Goal: Task Accomplishment & Management: Complete application form

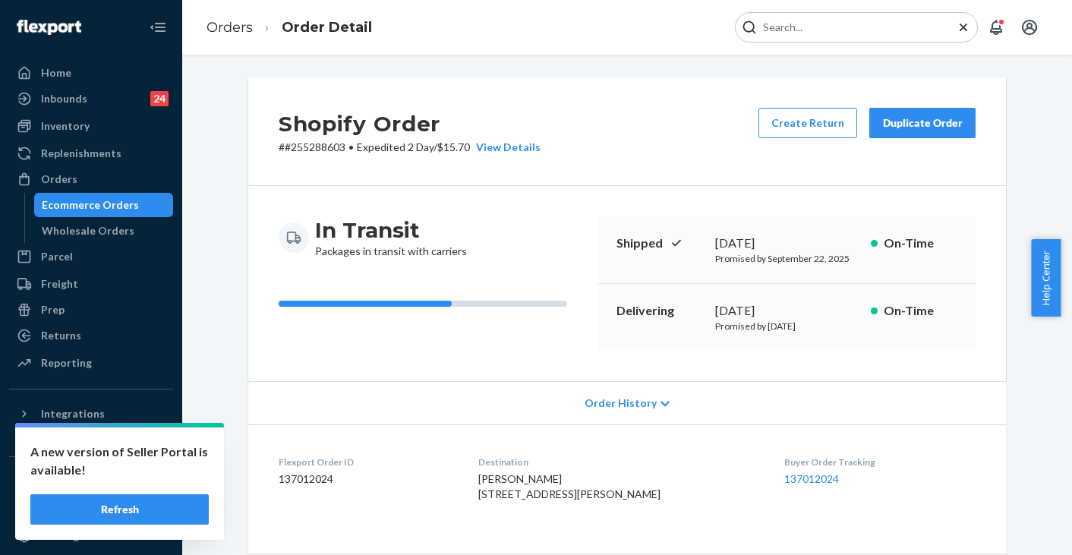
click at [826, 24] on input "Search Input" at bounding box center [850, 27] width 187 height 15
type input "255230675"
click at [167, 504] on button "Refresh" at bounding box center [119, 509] width 178 height 30
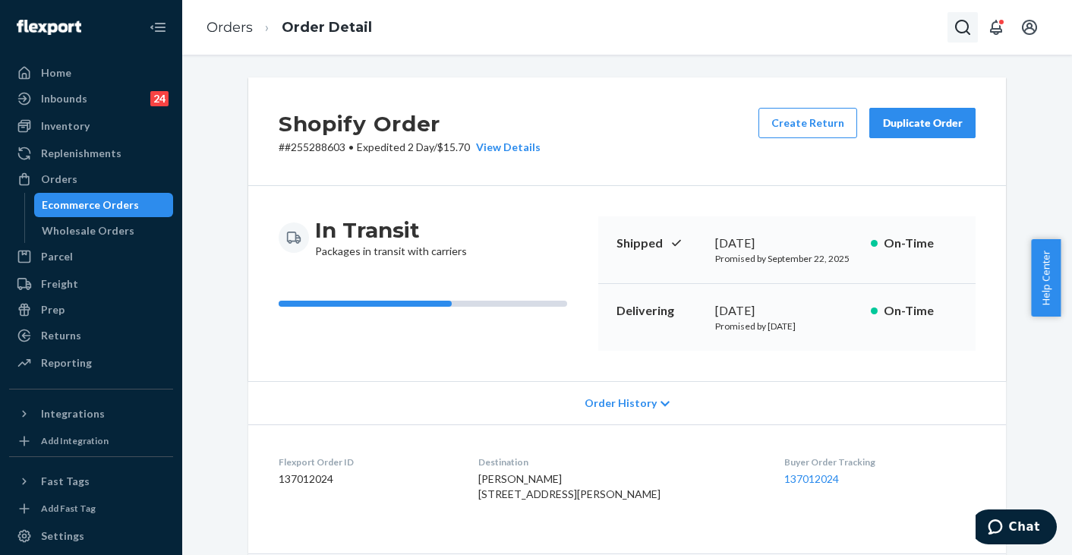
click at [963, 30] on icon "Open Search Box" at bounding box center [963, 27] width 18 height 18
click at [891, 24] on input "Search Input" at bounding box center [850, 27] width 187 height 15
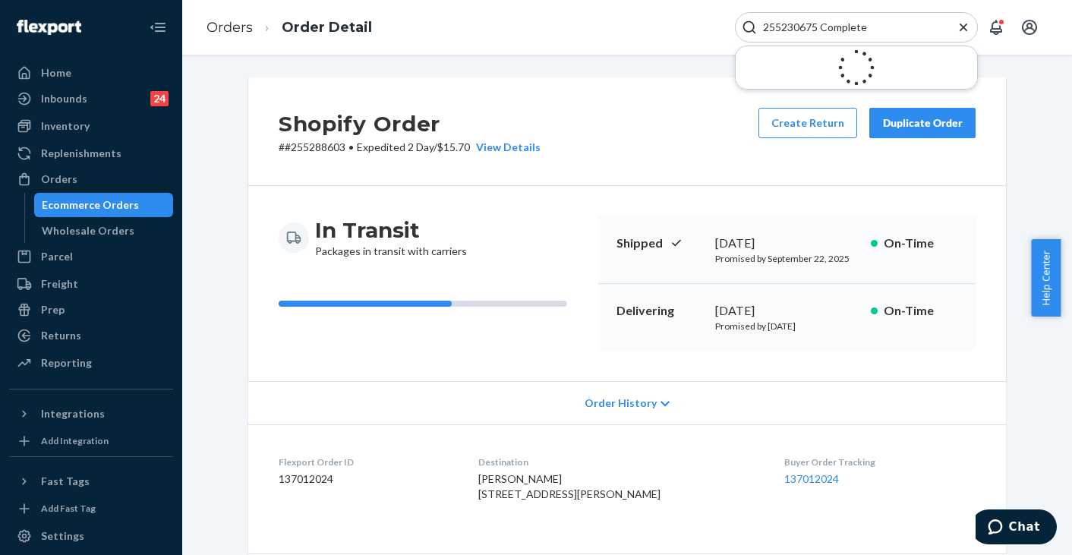
drag, startPoint x: 881, startPoint y: 27, endPoint x: 826, endPoint y: 24, distance: 54.8
click at [826, 24] on input "255230675 Complete" at bounding box center [850, 27] width 187 height 15
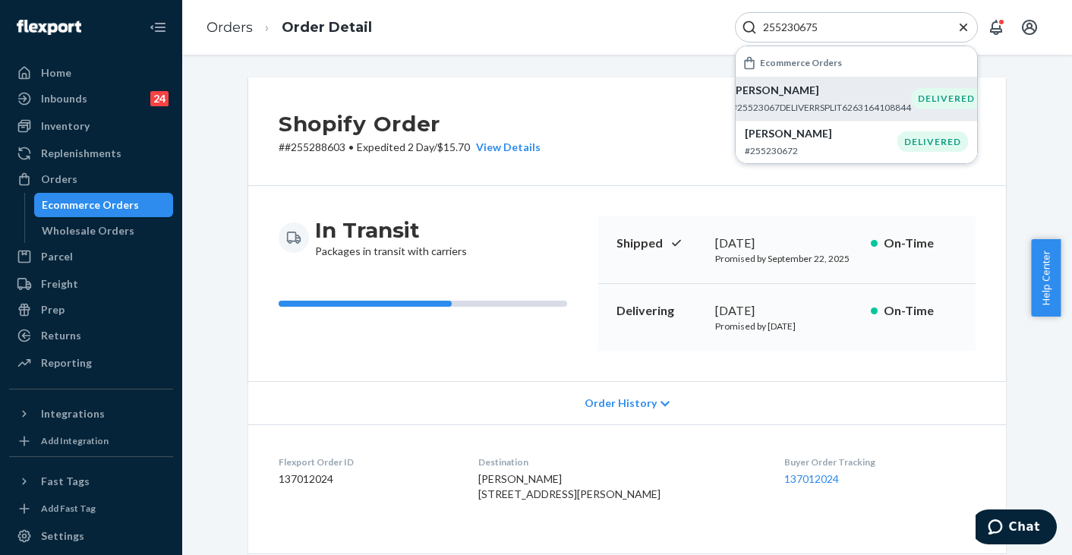
type input "255230675"
click at [777, 96] on p "Lesly Rodriguez" at bounding box center [821, 90] width 179 height 15
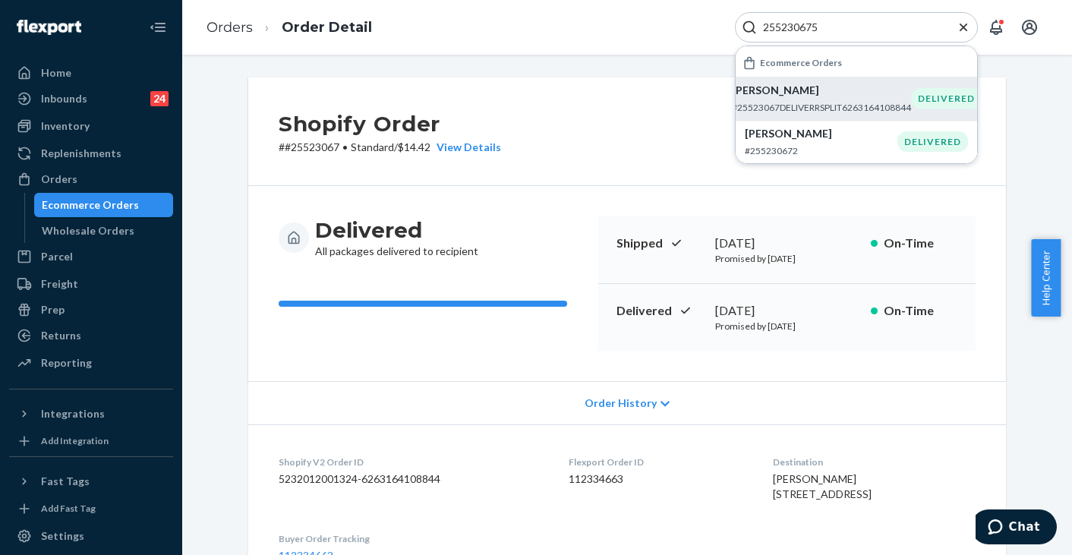
click at [583, 27] on div "Orders Order Detail 255230675 Ecommerce Orders Lesly Rodriguez #25523067DELIVER…" at bounding box center [627, 27] width 890 height 55
click at [606, 33] on div "Orders Order Detail 255230675 Ecommerce Orders Lesly Rodriguez #25523067DELIVER…" at bounding box center [627, 27] width 890 height 55
click at [964, 27] on icon "Close Search" at bounding box center [964, 27] width 8 height 8
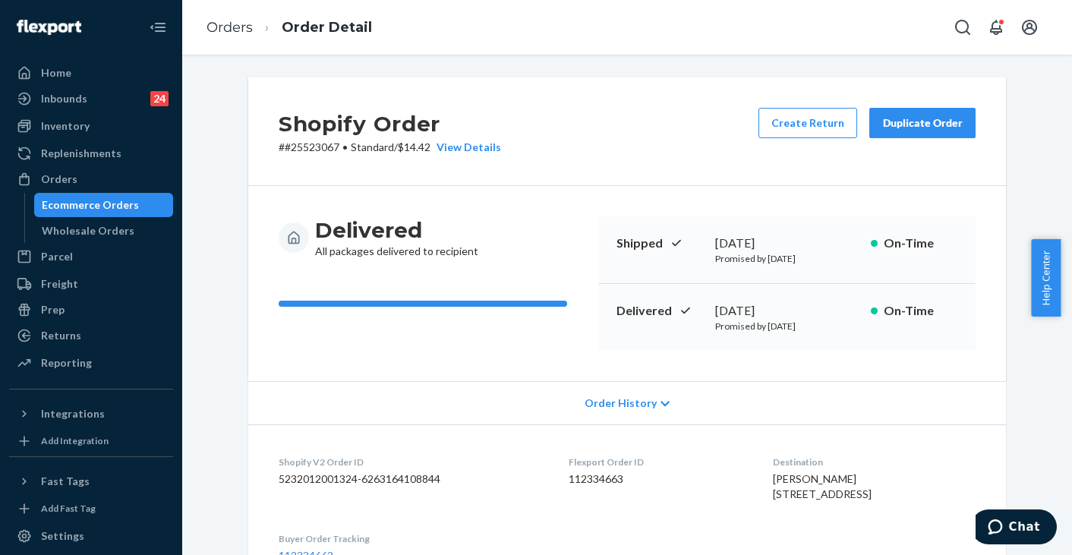
drag, startPoint x: 668, startPoint y: 40, endPoint x: 663, endPoint y: 57, distance: 17.5
click at [667, 40] on div "Orders Order Detail" at bounding box center [627, 27] width 890 height 55
click at [481, 148] on div "View Details" at bounding box center [466, 147] width 71 height 15
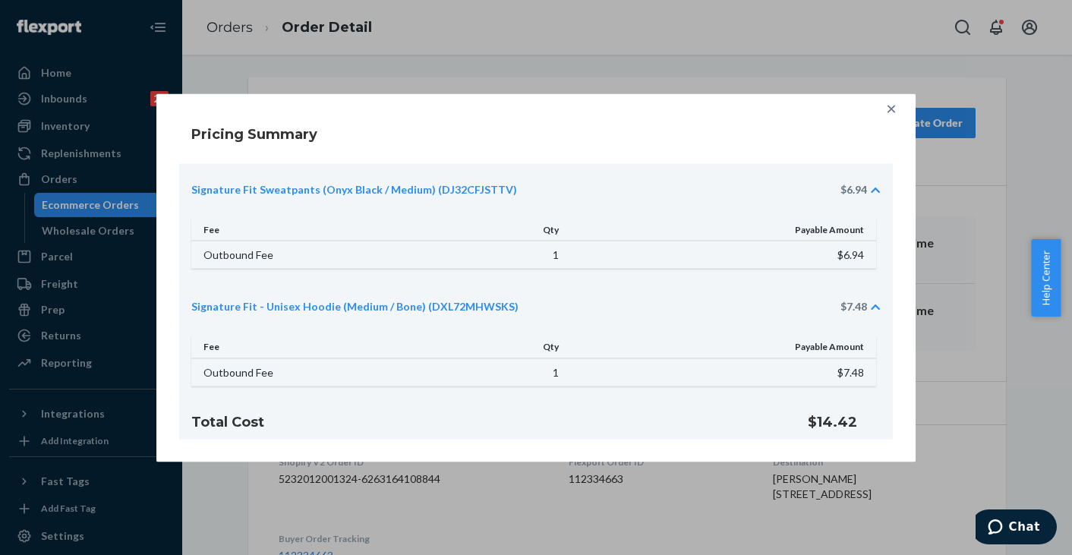
click at [895, 105] on icon at bounding box center [891, 108] width 15 height 15
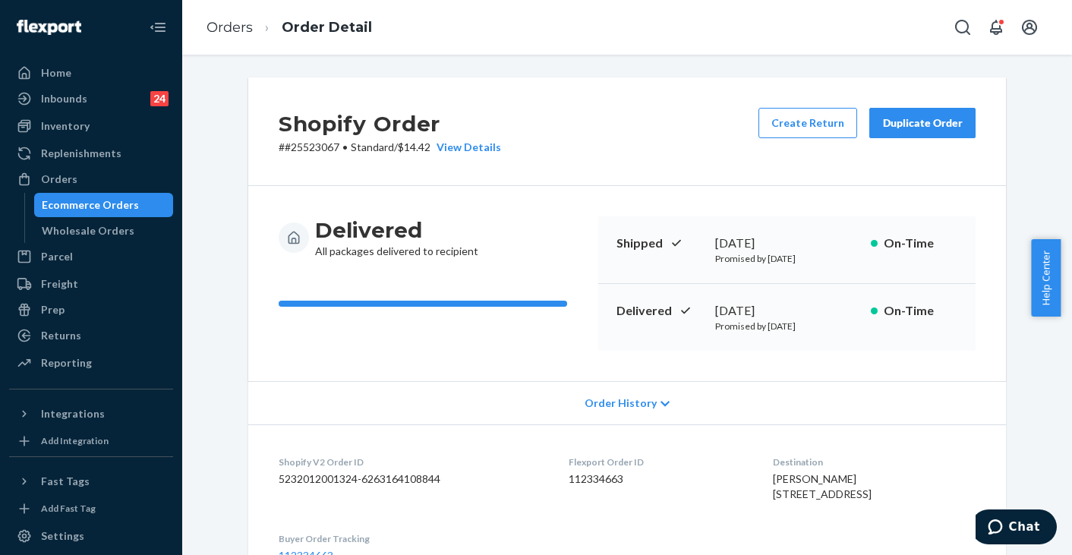
click at [638, 125] on div "Shopify Order # #25523067 • Standard / $14.42 View Details Create Return Duplic…" at bounding box center [627, 131] width 758 height 109
drag, startPoint x: 203, startPoint y: 254, endPoint x: 219, endPoint y: 242, distance: 20.7
click at [202, 255] on div "Shopify Order # #25523067 • Standard / $14.42 View Details Create Return Duplic…" at bounding box center [627, 564] width 867 height 975
click at [204, 177] on div "Shopify Order # #25523067 • Standard / $14.42 View Details Create Return Duplic…" at bounding box center [627, 564] width 867 height 975
click at [970, 23] on icon "Open Search Box" at bounding box center [963, 27] width 18 height 18
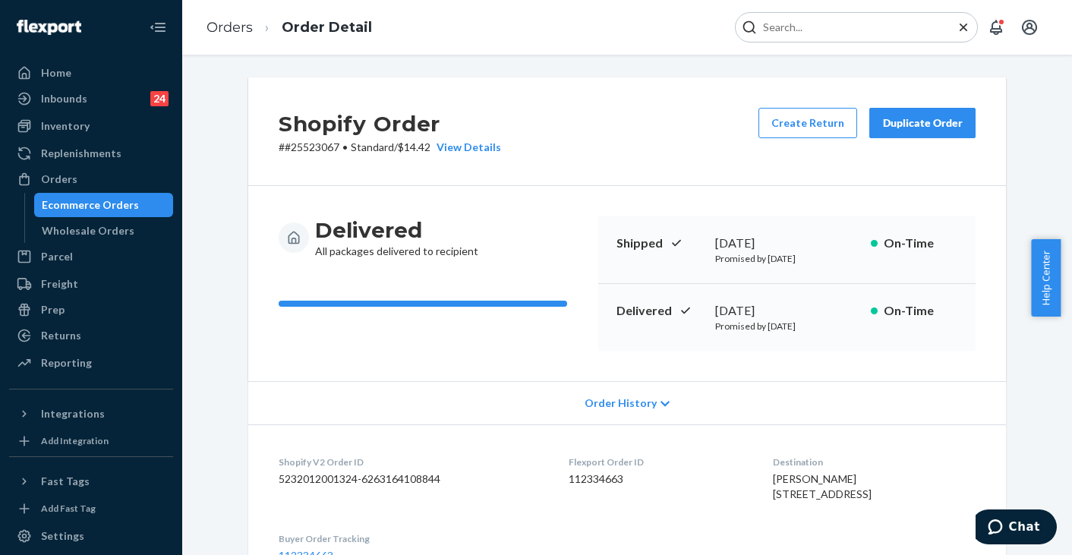
click at [864, 30] on input "Search Input" at bounding box center [850, 27] width 187 height 15
drag, startPoint x: 881, startPoint y: 23, endPoint x: 823, endPoint y: 24, distance: 57.7
click at [823, 24] on input "255230675 Complete" at bounding box center [850, 27] width 187 height 15
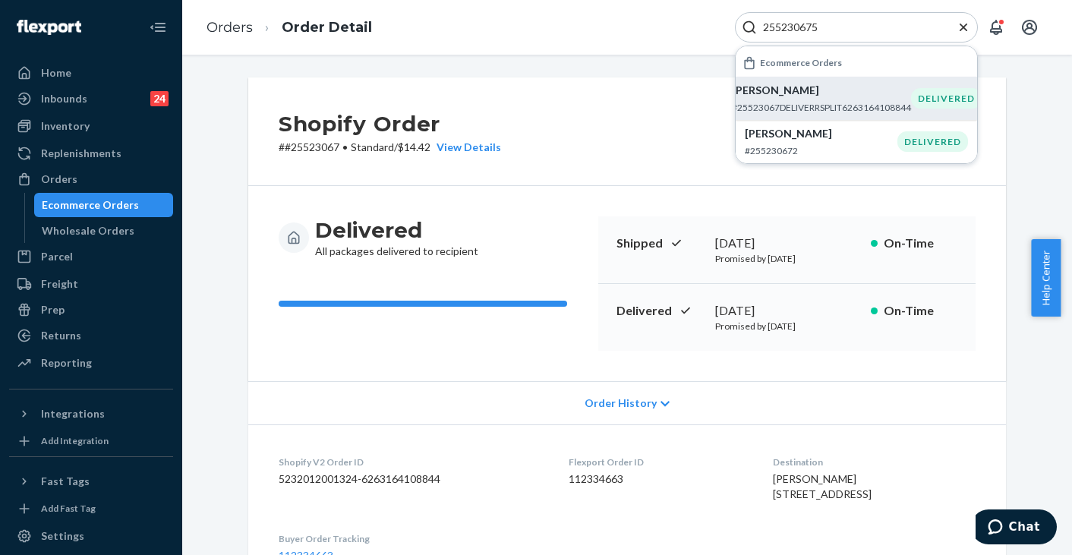
click at [791, 96] on p "Lesly Rodriguez" at bounding box center [821, 90] width 179 height 15
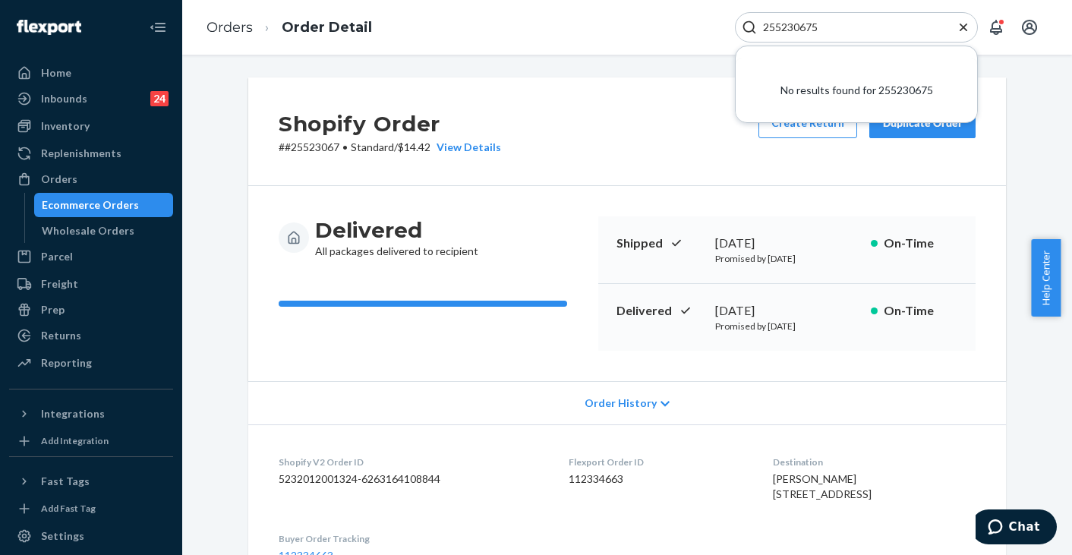
click at [837, 24] on input "255230675" at bounding box center [850, 27] width 187 height 15
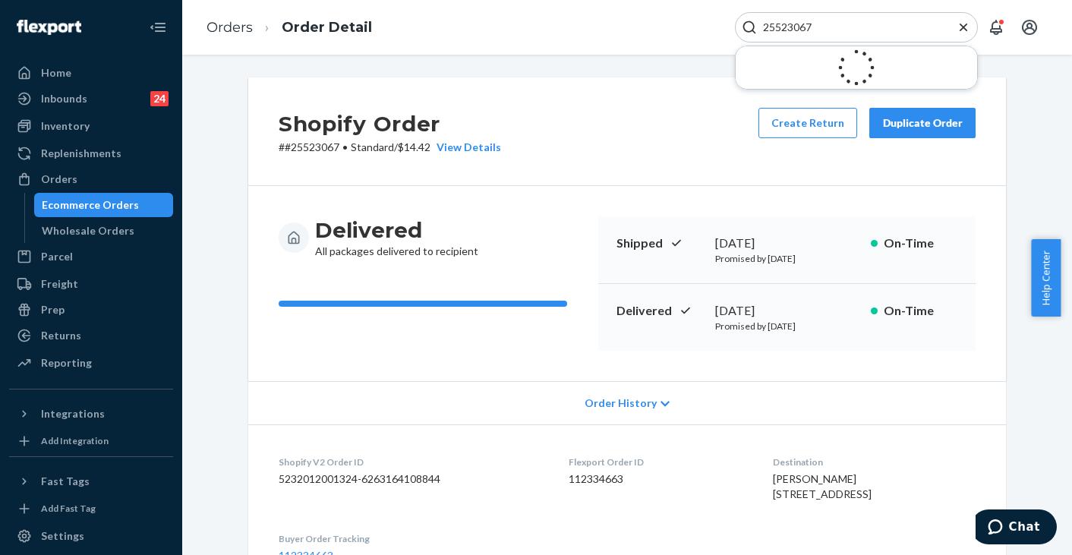
type input "255230675"
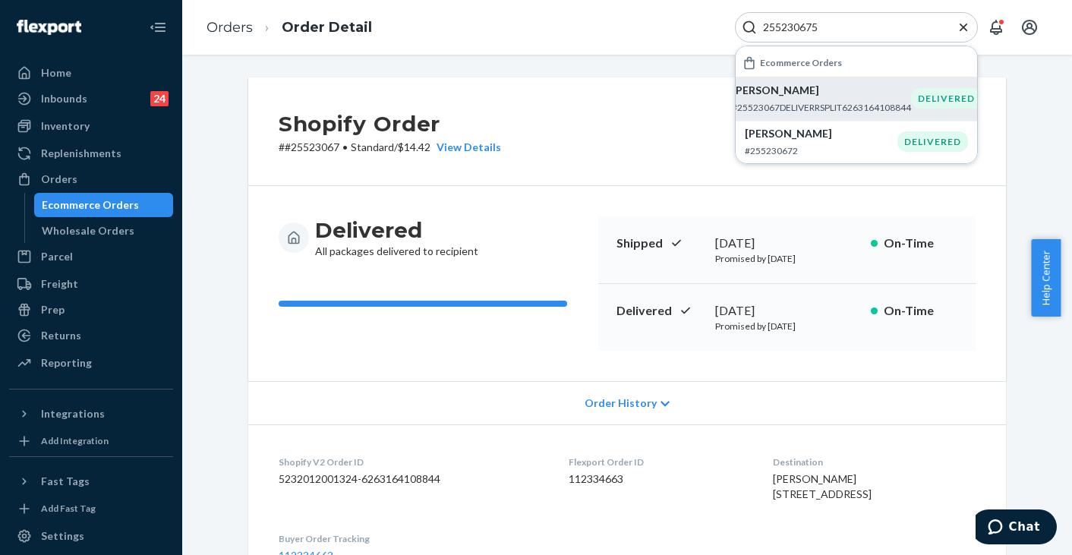
click at [837, 103] on p "#25523067DELIVERRSPLIT6263164108844" at bounding box center [821, 107] width 179 height 13
click at [775, 96] on p "Lesly Rodriguez" at bounding box center [821, 90] width 179 height 15
drag, startPoint x: 848, startPoint y: 29, endPoint x: 730, endPoint y: 26, distance: 117.8
click at [728, 24] on div "Orders Order Detail 255230675 Ecommerce Orders Lesly Rodriguez #25523067DELIVER…" at bounding box center [627, 27] width 890 height 55
click at [898, 30] on input "255230675" at bounding box center [850, 27] width 187 height 15
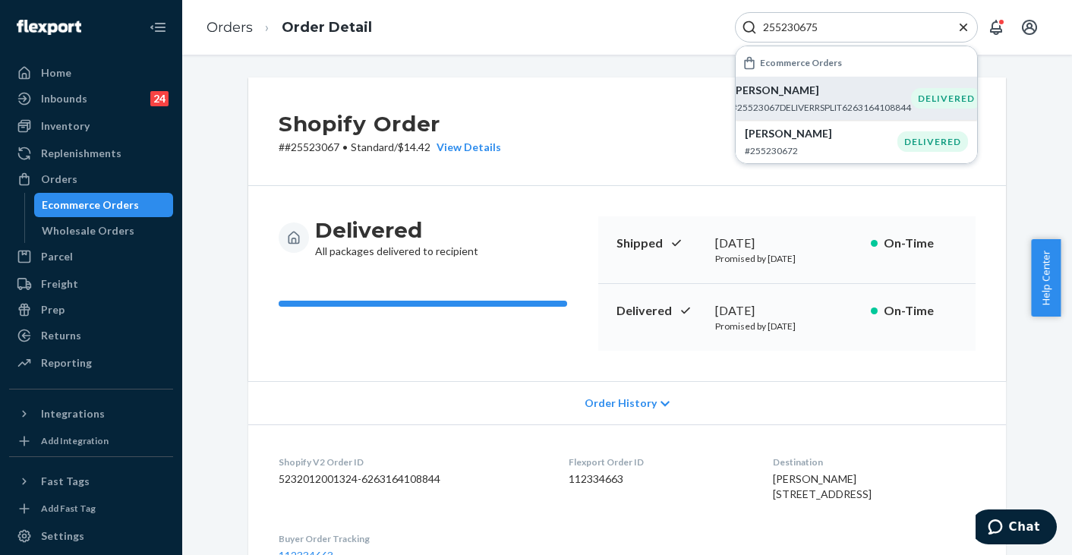
click at [960, 28] on icon "Close Search" at bounding box center [963, 27] width 15 height 15
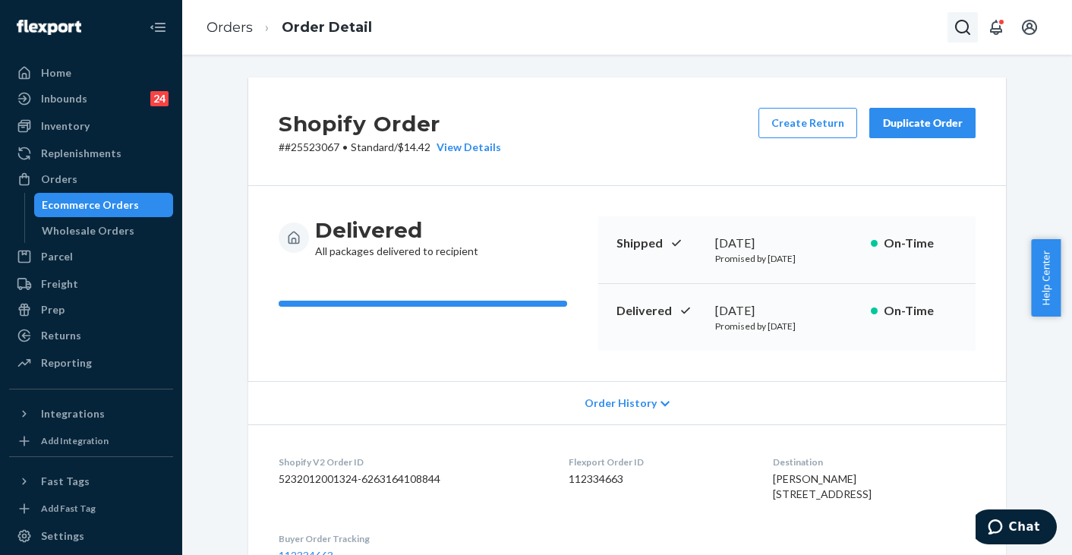
click at [963, 28] on icon "Open Search Box" at bounding box center [963, 27] width 18 height 18
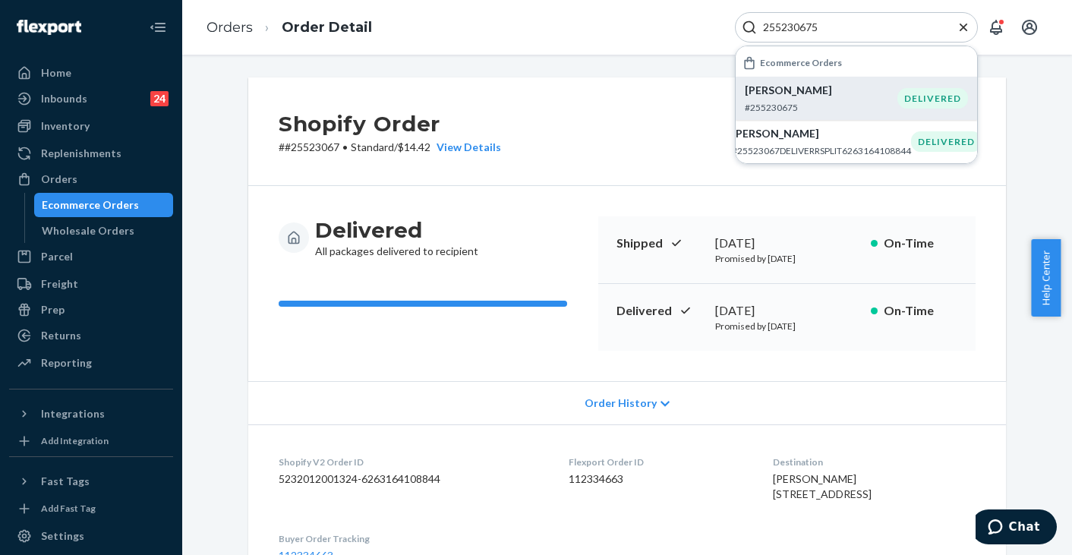
type input "255230675"
click at [787, 96] on p "Addy Lanning" at bounding box center [821, 90] width 153 height 15
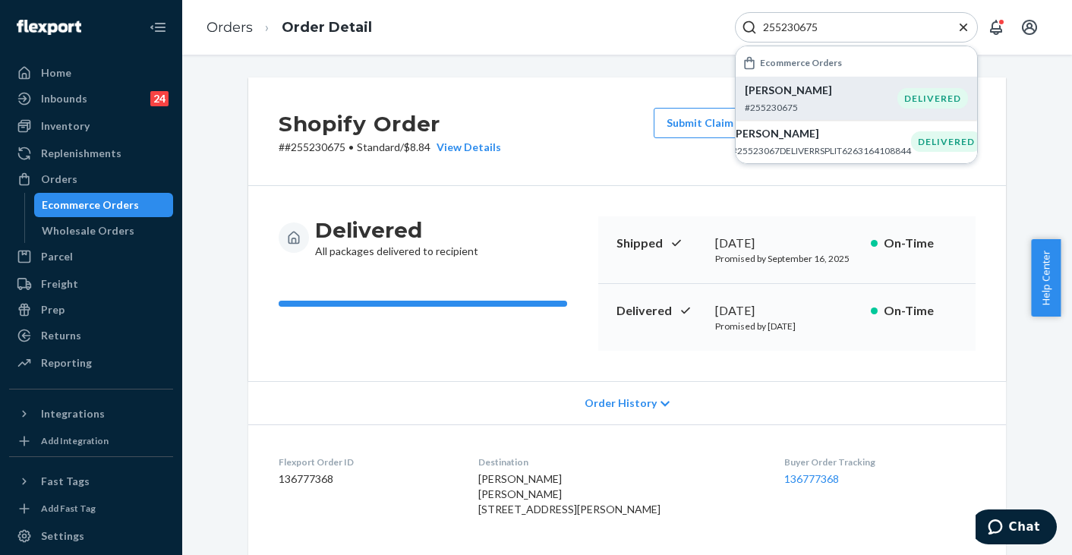
click at [612, 34] on div "Orders Order Detail 255230675 Ecommerce Orders Addy Lanning #255230675 DELIVERE…" at bounding box center [627, 27] width 890 height 55
click at [592, 74] on div "Shopify Order # #255230675 • Standard / $8.84 View Details Submit Claim Create …" at bounding box center [627, 305] width 890 height 501
click at [963, 27] on icon "Close Search" at bounding box center [964, 27] width 8 height 8
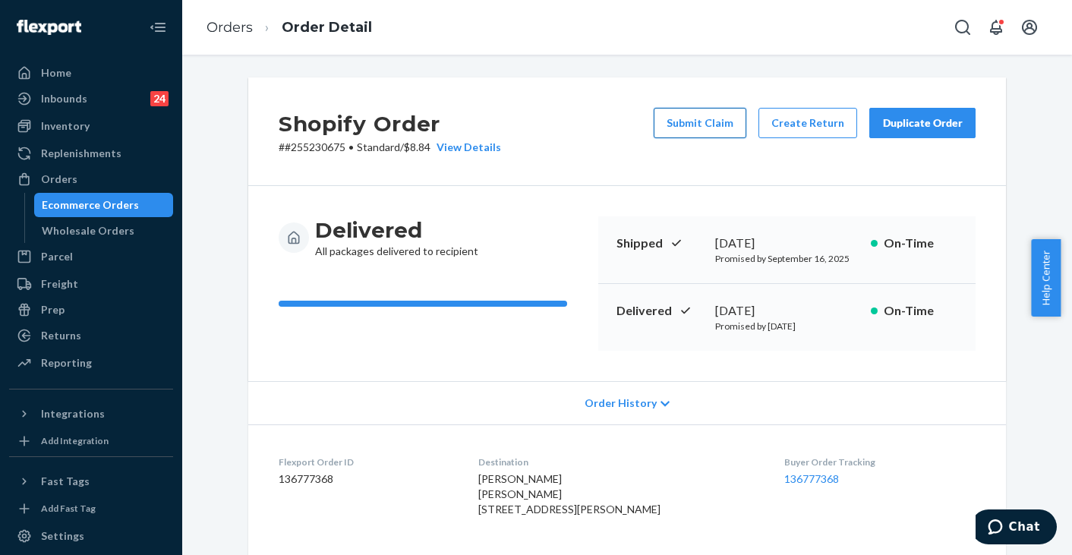
click at [715, 126] on button "Submit Claim" at bounding box center [700, 123] width 93 height 30
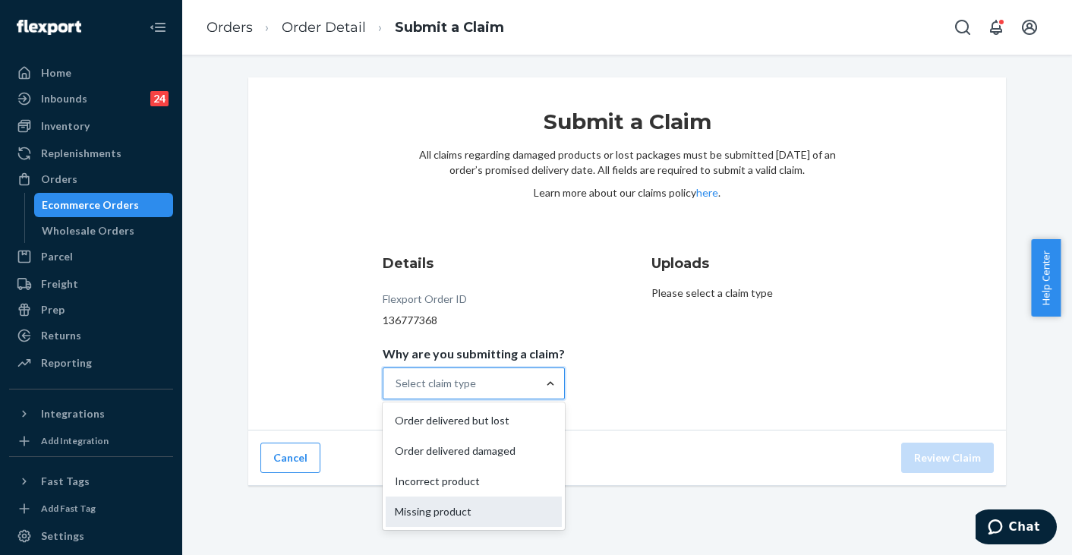
click at [456, 512] on div "Missing product" at bounding box center [474, 512] width 176 height 30
click at [397, 391] on input "Why are you submitting a claim? option Missing product focused, 4 of 4. 4 resul…" at bounding box center [397, 383] width 2 height 15
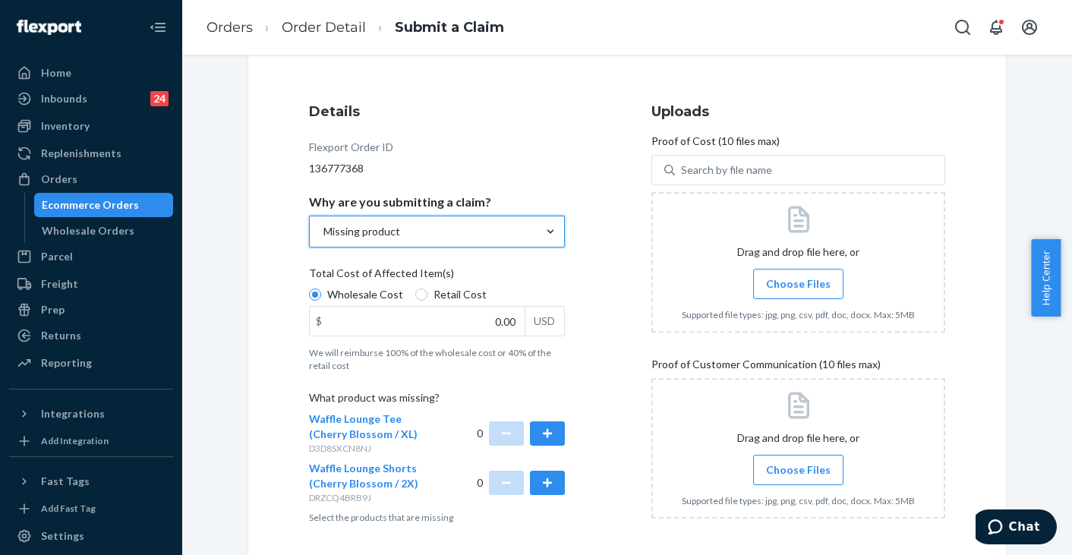
scroll to position [213, 0]
